Goal: Information Seeking & Learning: Learn about a topic

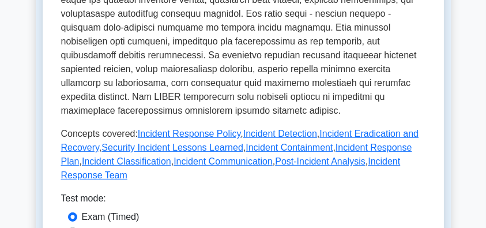
scroll to position [653, 0]
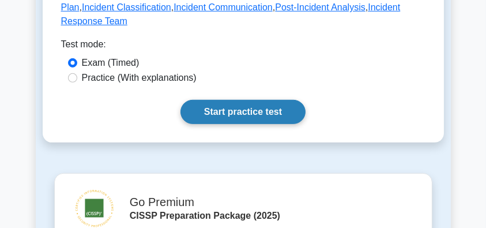
click at [263, 100] on link "Start practice test" at bounding box center [242, 112] width 125 height 24
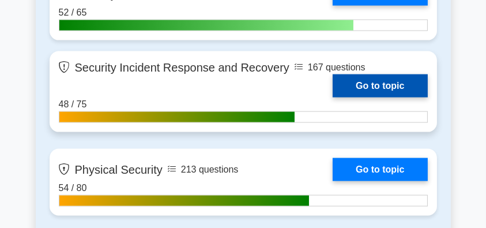
click at [377, 84] on link "Go to topic" at bounding box center [380, 85] width 95 height 23
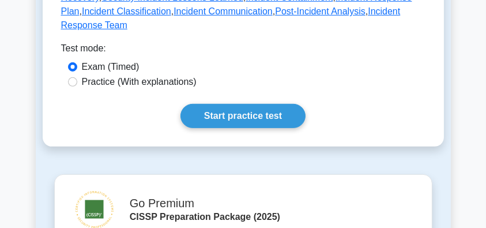
scroll to position [653, 0]
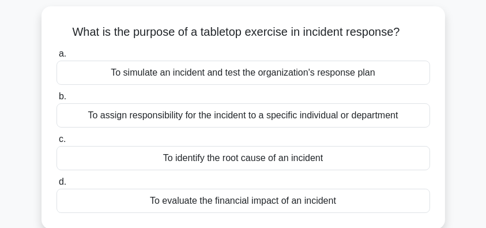
scroll to position [77, 0]
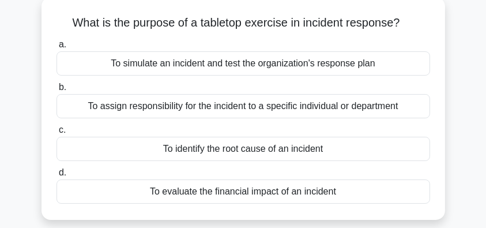
click at [315, 68] on div "To simulate an incident and test the organization's response plan" at bounding box center [242, 63] width 373 height 24
click at [56, 48] on input "a. To simulate an incident and test the organization's response plan" at bounding box center [56, 44] width 0 height 7
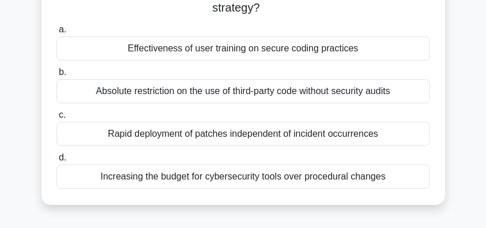
scroll to position [84, 0]
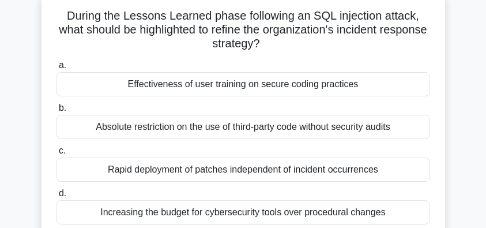
click at [390, 89] on div "Effectiveness of user training on secure coding practices" at bounding box center [242, 84] width 373 height 24
click at [56, 69] on input "a. Effectiveness of user training on secure coding practices" at bounding box center [56, 65] width 0 height 7
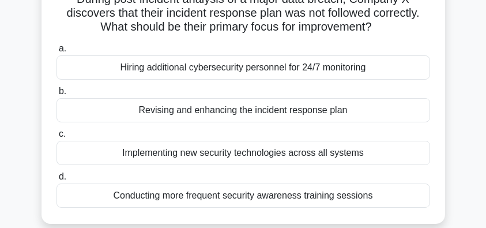
scroll to position [115, 0]
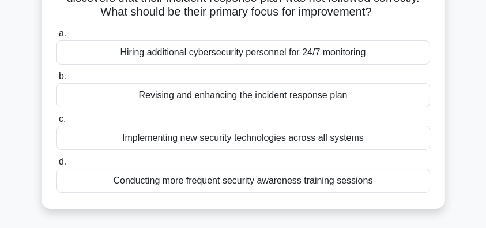
click at [346, 100] on div "Revising and enhancing the incident response plan" at bounding box center [242, 95] width 373 height 24
click at [56, 80] on input "b. Revising and enhancing the incident response plan" at bounding box center [56, 76] width 0 height 7
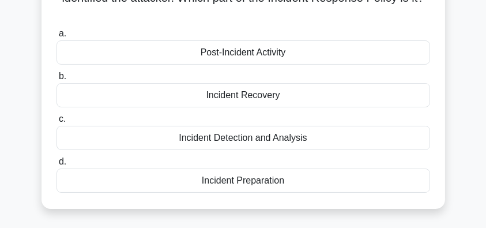
click at [316, 142] on div "Incident Detection and Analysis" at bounding box center [242, 138] width 373 height 24
click at [56, 123] on input "c. Incident Detection and Analysis" at bounding box center [56, 118] width 0 height 7
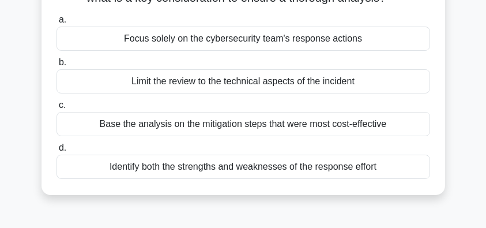
click at [337, 166] on div "Identify both the strengths and weaknesses of the response effort" at bounding box center [242, 166] width 373 height 24
click at [56, 152] on input "d. Identify both the strengths and weaknesses of the response effort" at bounding box center [56, 147] width 0 height 7
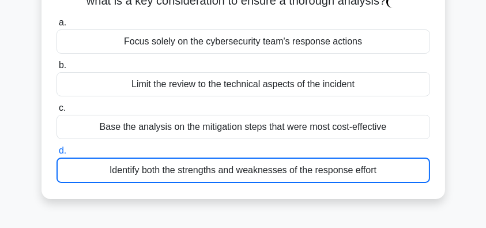
scroll to position [38, 0]
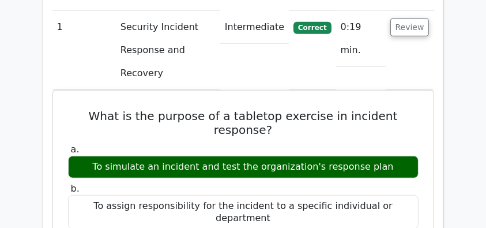
scroll to position [922, 0]
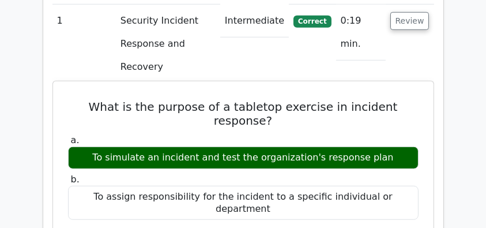
drag, startPoint x: 92, startPoint y: 56, endPoint x: 391, endPoint y: 108, distance: 303.0
click at [290, 100] on h5 "What is the purpose of a tabletop exercise in incident response?" at bounding box center [243, 114] width 353 height 28
drag, startPoint x: 94, startPoint y: 52, endPoint x: 397, endPoint y: 111, distance: 308.3
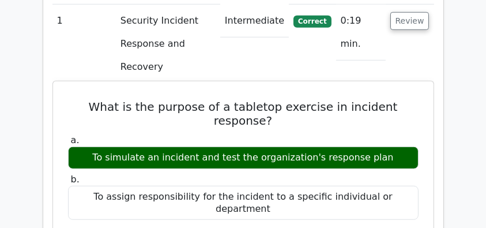
copy div "What is the purpose of a tabletop exercise in incident response? a. To simulate…"
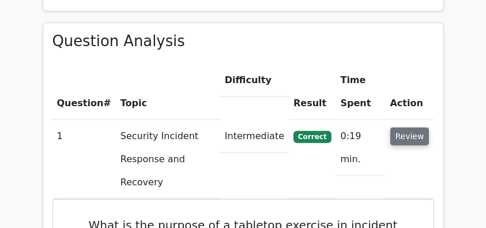
click at [403, 127] on button "Review" at bounding box center [409, 136] width 39 height 18
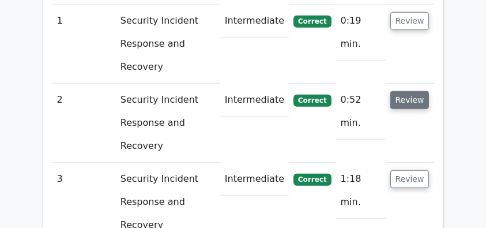
click at [411, 91] on button "Review" at bounding box center [409, 100] width 39 height 18
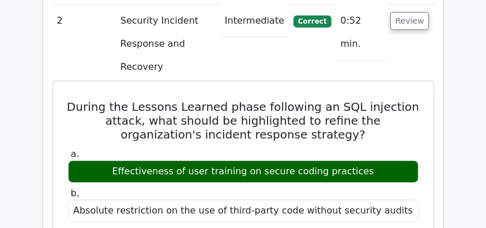
scroll to position [1153, 0]
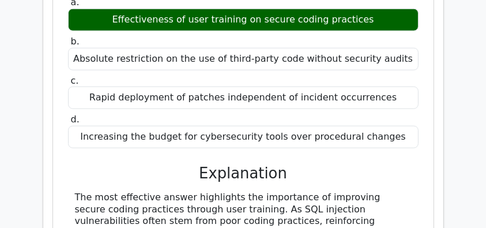
drag, startPoint x: 74, startPoint y: 119, endPoint x: 243, endPoint y: 190, distance: 182.6
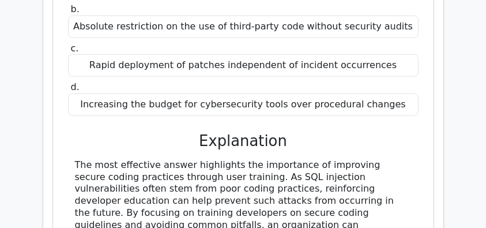
scroll to position [1229, 0]
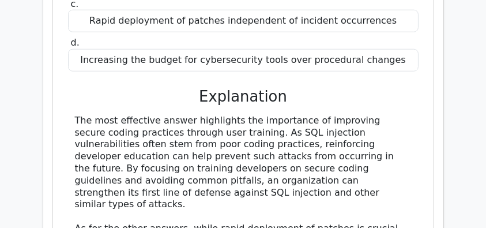
copy div "The most effective answer highlights the importance of improving secure coding …"
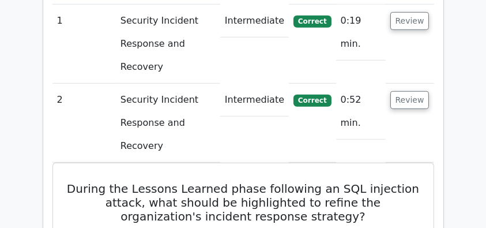
scroll to position [922, 0]
click at [412, 91] on button "Review" at bounding box center [409, 100] width 39 height 18
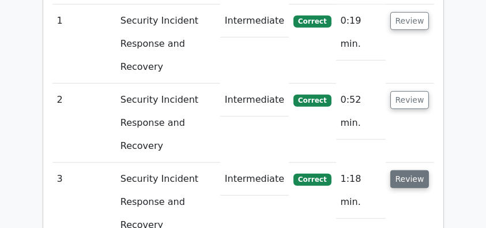
click at [411, 170] on button "Review" at bounding box center [409, 179] width 39 height 18
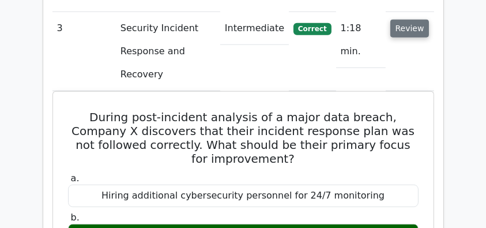
scroll to position [1075, 0]
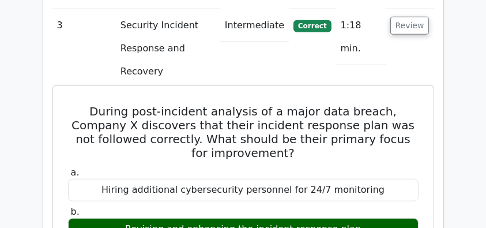
drag, startPoint x: 62, startPoint y: 13, endPoint x: 375, endPoint y: 119, distance: 330.2
copy div "During post-incident analysis of a major data breach, Company X discovers that …"
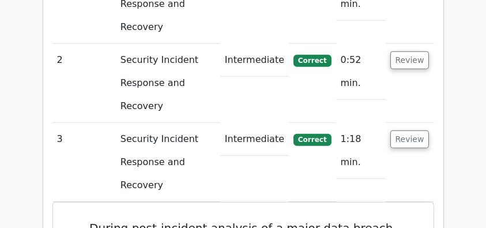
scroll to position [960, 0]
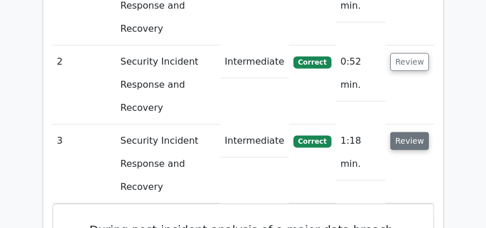
click at [415, 132] on button "Review" at bounding box center [409, 141] width 39 height 18
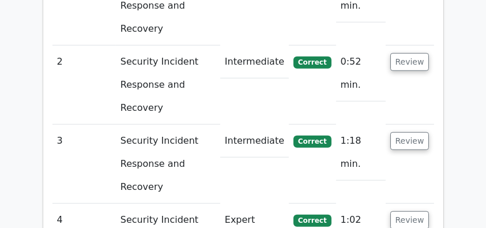
click at [406, 211] on button "Review" at bounding box center [409, 220] width 39 height 18
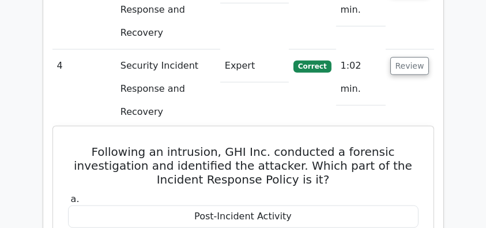
drag, startPoint x: 74, startPoint y: 24, endPoint x: 319, endPoint y: 179, distance: 290.1
copy div "Following an intrusion, GHI Inc. conducted a forensic investigation and identif…"
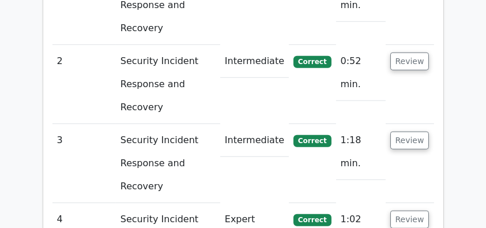
scroll to position [960, 0]
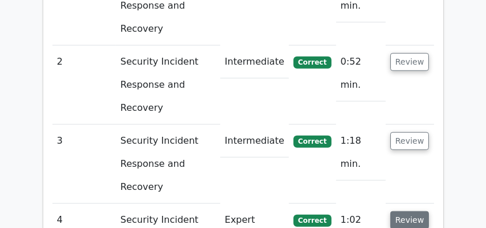
click at [418, 211] on button "Review" at bounding box center [409, 220] width 39 height 18
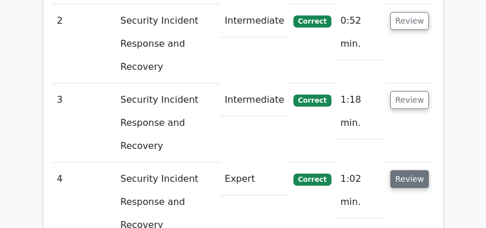
scroll to position [1075, 0]
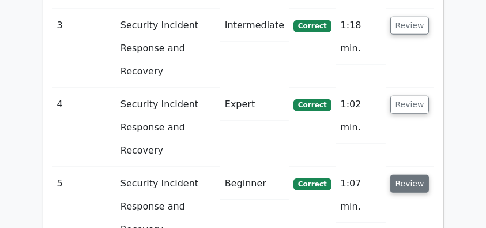
click at [410, 175] on button "Review" at bounding box center [409, 184] width 39 height 18
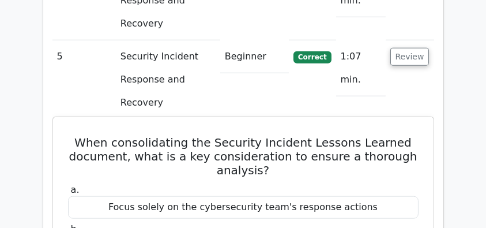
scroll to position [1191, 0]
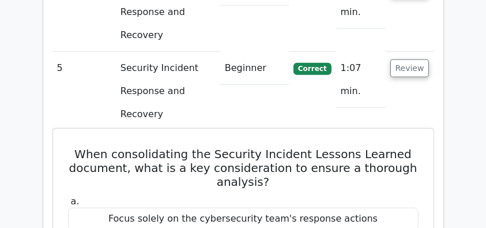
drag, startPoint x: 75, startPoint y: 10, endPoint x: 402, endPoint y: 193, distance: 373.9
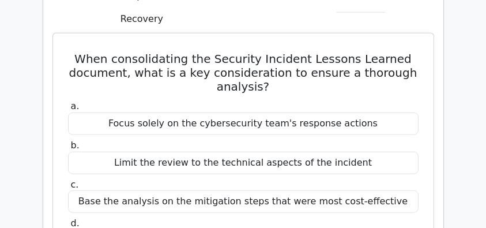
scroll to position [1345, 0]
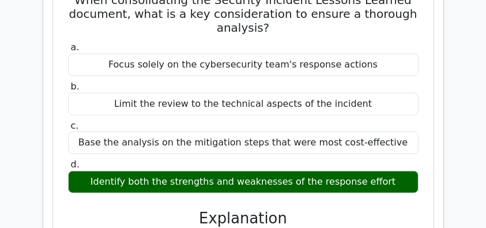
copy div "When consolidating the Security Incident Lessons Learned document, what is a ke…"
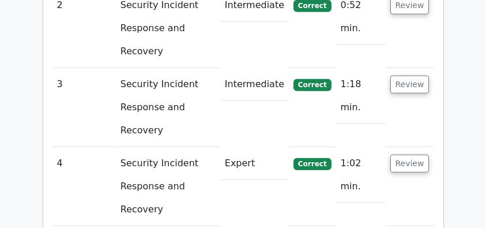
scroll to position [922, 0]
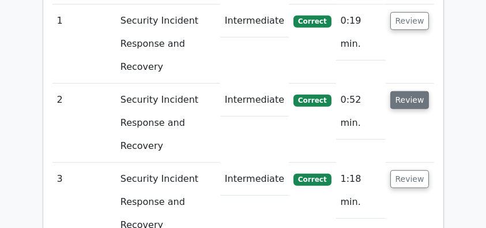
click at [406, 91] on button "Review" at bounding box center [409, 100] width 39 height 18
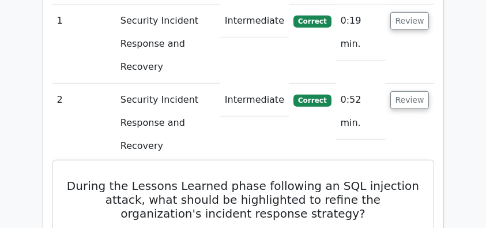
drag, startPoint x: 65, startPoint y: 113, endPoint x: 377, endPoint y: 179, distance: 319.8
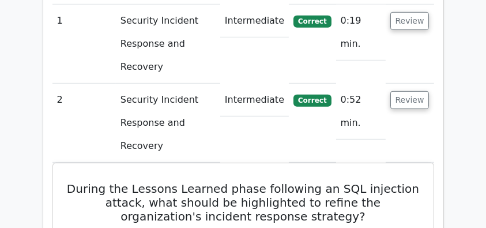
copy div "During the Lessons Learned phase following an SQL injection attack, what should…"
click at [403, 91] on button "Review" at bounding box center [409, 100] width 39 height 18
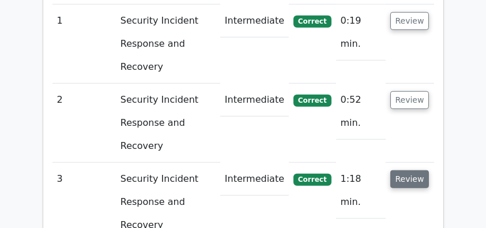
click at [406, 170] on button "Review" at bounding box center [409, 179] width 39 height 18
click at [408, 170] on button "Review" at bounding box center [409, 179] width 39 height 18
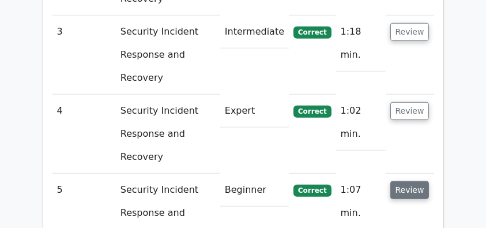
scroll to position [1075, 0]
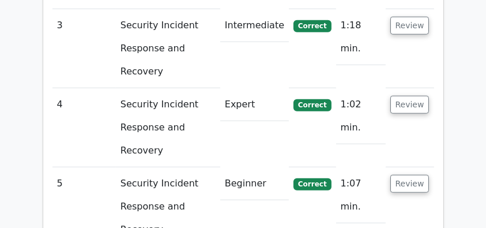
drag, startPoint x: 74, startPoint y: 129, endPoint x: 278, endPoint y: 160, distance: 207.0
copy h5 "When consolidating the Security Incident Lessons Learned document, what is a ke…"
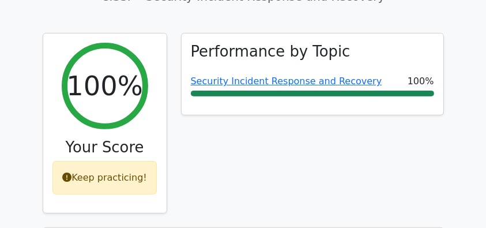
scroll to position [384, 0]
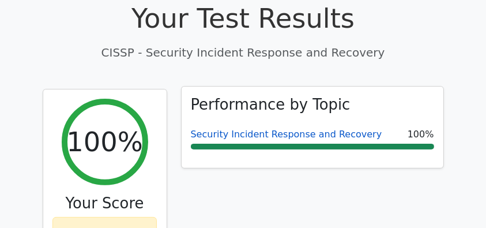
click at [246, 129] on link "Security Incident Response and Recovery" at bounding box center [286, 134] width 191 height 11
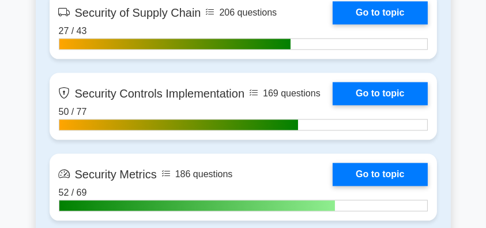
scroll to position [2651, 0]
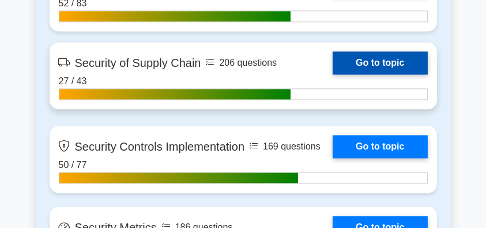
click at [381, 65] on link "Go to topic" at bounding box center [380, 62] width 95 height 23
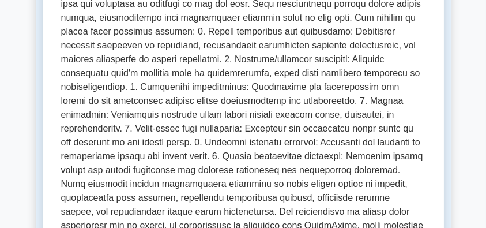
scroll to position [192, 0]
